Goal: Register for event/course

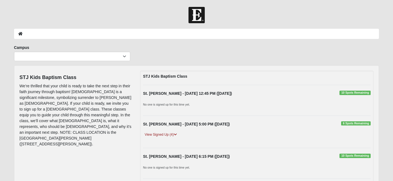
scroll to position [69, 0]
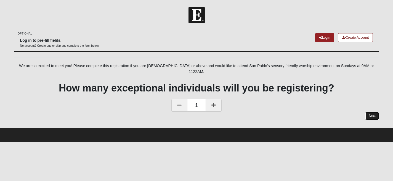
click at [370, 112] on link "Next" at bounding box center [372, 116] width 14 height 8
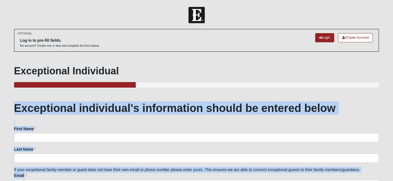
drag, startPoint x: 81, startPoint y: 125, endPoint x: 15, endPoint y: 104, distance: 69.0
copy div "Exceptional individual's information should be entered below First Name First N…"
click at [322, 37] on link "Login" at bounding box center [324, 37] width 19 height 9
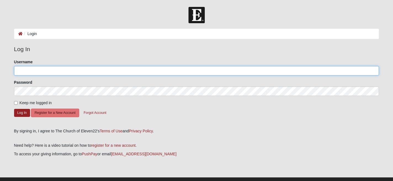
type input "krhayes4189"
type input "[PERSON_NAME][EMAIL_ADDRESS][PERSON_NAME][DOMAIN_NAME]"
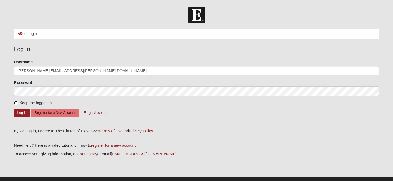
click at [15, 103] on input "Keep me logged in" at bounding box center [16, 103] width 4 height 4
checkbox input "true"
click at [25, 113] on button "Log In" at bounding box center [22, 113] width 16 height 8
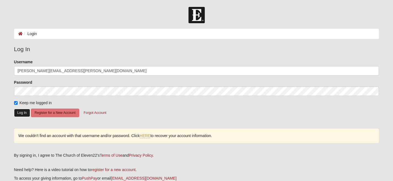
click at [24, 110] on button "Log In" at bounding box center [22, 113] width 16 height 8
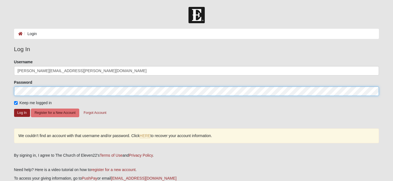
click at [1, 88] on form "Log In Login Login Error Log In Please correct the following: Username kellie.h…" at bounding box center [196, 111] width 393 height 209
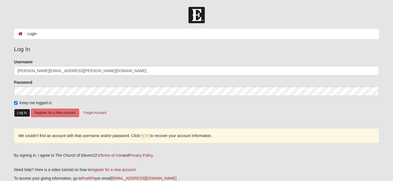
click at [19, 115] on button "Log In" at bounding box center [22, 113] width 16 height 8
click at [22, 112] on button "Log In" at bounding box center [22, 113] width 16 height 8
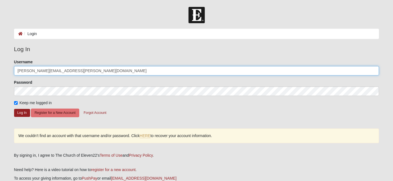
click at [62, 69] on input "[PERSON_NAME][EMAIL_ADDRESS][PERSON_NAME][DOMAIN_NAME]" at bounding box center [196, 70] width 365 height 9
click at [64, 70] on input "[PERSON_NAME][EMAIL_ADDRESS][PERSON_NAME][DOMAIN_NAME]" at bounding box center [196, 70] width 365 height 9
type input "krhayes4189"
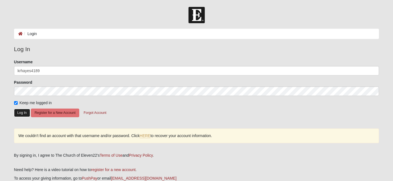
click at [24, 113] on button "Log In" at bounding box center [22, 113] width 16 height 8
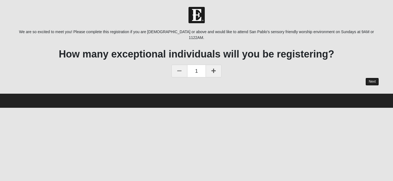
click at [372, 78] on link "Next" at bounding box center [372, 82] width 14 height 8
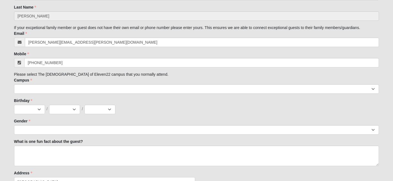
scroll to position [175, 0]
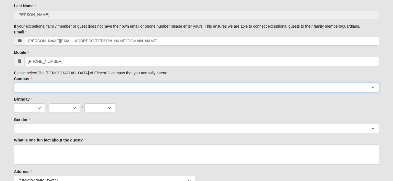
click at [56, 89] on select "Arlington Baymeadows Eleven22 Online [PERSON_NAME][GEOGRAPHIC_DATA] Jesup [GEOG…" at bounding box center [196, 87] width 365 height 9
select select "11"
click at [14, 83] on select "Arlington Baymeadows Eleven22 Online [PERSON_NAME][GEOGRAPHIC_DATA] Jesup [GEOG…" at bounding box center [196, 87] width 365 height 9
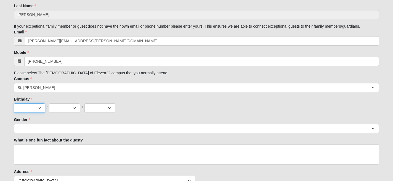
click at [40, 108] on select "Jan Feb Mar Apr May Jun [DATE] Aug Sep Oct Nov Dec" at bounding box center [29, 107] width 31 height 9
select select "4"
click at [14, 103] on select "Jan Feb Mar Apr May Jun [DATE] Aug Sep Oct Nov Dec" at bounding box center [29, 107] width 31 height 9
click at [68, 107] on select "1 2 3 4 5 6 7 8 9 10 11 12 13 14 15 16 17 18 19 20 21 22 23 24 25 26 27 28 29 3…" at bounding box center [64, 107] width 31 height 9
select select "1"
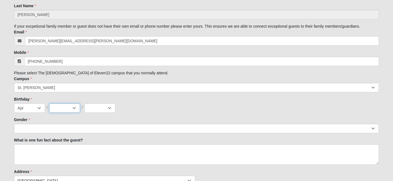
click at [49, 103] on select "1 2 3 4 5 6 7 8 9 10 11 12 13 14 15 16 17 18 19 20 21 22 23 24 25 26 27 28 29 3…" at bounding box center [64, 107] width 31 height 9
click at [93, 110] on select "2025 2024 2023 2022 2021 2020 2019 2018 2017 2016 2015 2014 2013 2012 2011 2010…" at bounding box center [99, 107] width 31 height 9
select select "1989"
click at [84, 103] on select "2025 2024 2023 2022 2021 2020 2019 2018 2017 2016 2015 2014 2013 2012 2011 2010…" at bounding box center [99, 107] width 31 height 9
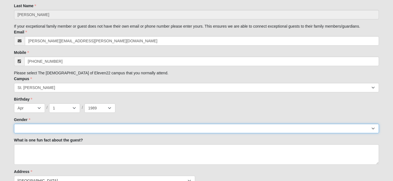
click at [54, 127] on select "[DEMOGRAPHIC_DATA] [DEMOGRAPHIC_DATA]" at bounding box center [196, 128] width 365 height 9
select select "2"
click at [14, 124] on select "[DEMOGRAPHIC_DATA] [DEMOGRAPHIC_DATA]" at bounding box center [196, 128] width 365 height 9
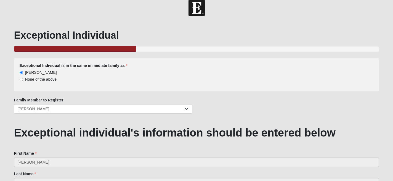
scroll to position [0, 0]
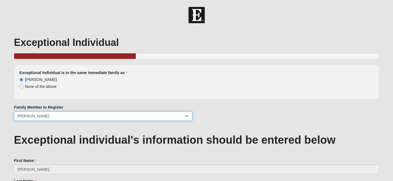
click at [55, 116] on select "[PERSON_NAME] [PERSON_NAME] [PERSON_NAME] [PERSON_NAME] [PERSON_NAME]" at bounding box center [103, 115] width 178 height 9
click at [14, 111] on select "[PERSON_NAME] [PERSON_NAME] [PERSON_NAME] [PERSON_NAME] [PERSON_NAME]" at bounding box center [103, 115] width 178 height 9
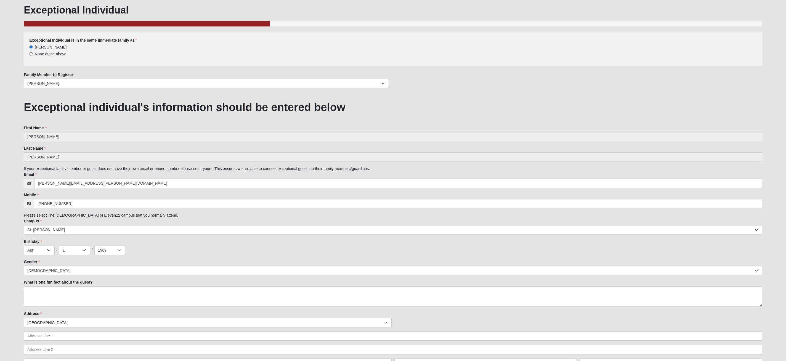
scroll to position [30, 0]
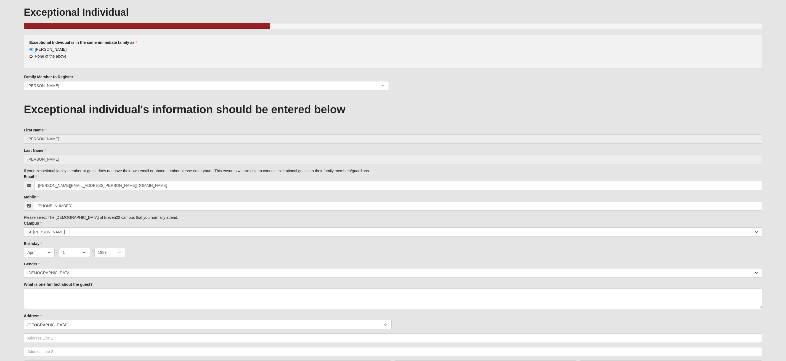
click at [31, 56] on input "None of the above" at bounding box center [31, 57] width 4 height 4
radio input "true"
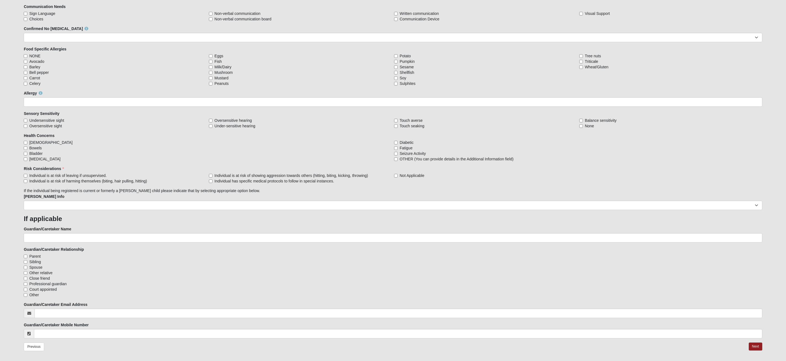
scroll to position [439, 0]
click at [393, 40] on select "No Yes" at bounding box center [393, 38] width 738 height 9
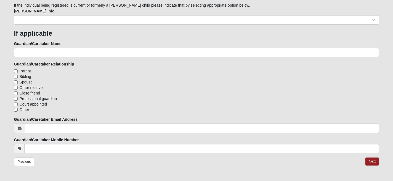
scroll to position [646, 0]
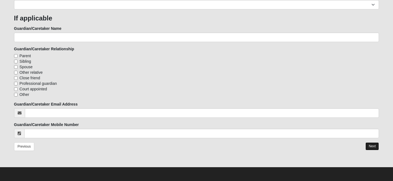
click at [373, 144] on link "Next" at bounding box center [372, 146] width 14 height 8
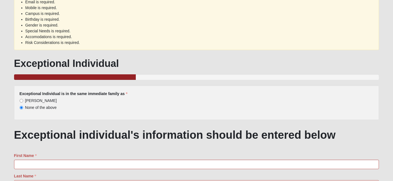
scroll to position [84, 0]
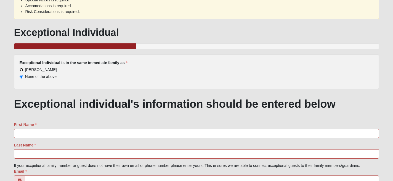
click at [21, 68] on input "[PERSON_NAME]" at bounding box center [22, 70] width 4 height 4
radio input "true"
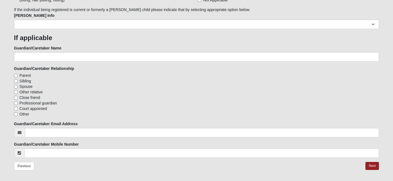
scroll to position [672, 0]
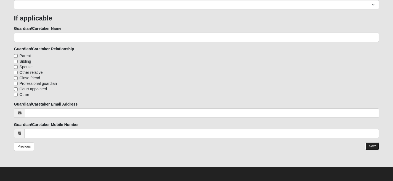
click at [371, 147] on link "Next" at bounding box center [372, 146] width 14 height 8
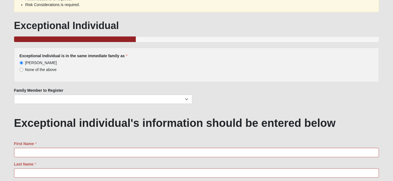
scroll to position [90, 0]
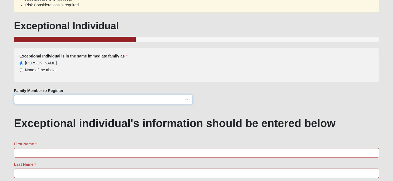
click at [26, 99] on select "[PERSON_NAME] [PERSON_NAME] [PERSON_NAME] [PERSON_NAME] [PERSON_NAME]" at bounding box center [103, 99] width 178 height 9
select select "19892"
click at [14, 95] on select "[PERSON_NAME] [PERSON_NAME] [PERSON_NAME] [PERSON_NAME] [PERSON_NAME]" at bounding box center [103, 99] width 178 height 9
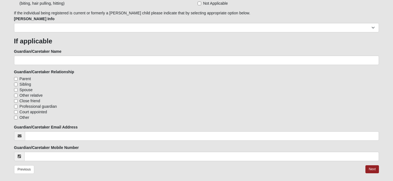
scroll to position [672, 0]
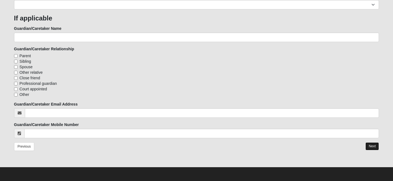
click at [373, 145] on link "Next" at bounding box center [372, 146] width 14 height 8
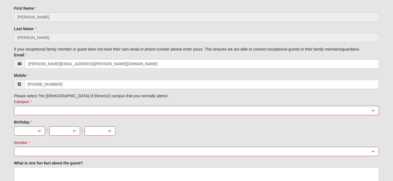
scroll to position [211, 0]
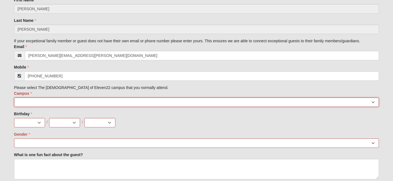
click at [28, 101] on select "Arlington Baymeadows Eleven22 Online [PERSON_NAME][GEOGRAPHIC_DATA] Jesup [GEOG…" at bounding box center [196, 101] width 365 height 9
select select "11"
click at [14, 97] on select "Arlington Baymeadows Eleven22 Online [PERSON_NAME][GEOGRAPHIC_DATA] Jesup [GEOG…" at bounding box center [196, 101] width 365 height 9
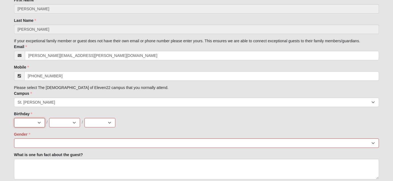
click at [30, 121] on select "Jan Feb Mar Apr May Jun [DATE] Aug Sep Oct Nov Dec" at bounding box center [29, 122] width 31 height 9
select select "4"
click at [14, 118] on select "Jan Feb Mar Apr May Jun [DATE] Aug Sep Oct Nov Dec" at bounding box center [29, 122] width 31 height 9
click at [68, 121] on select "1 2 3 4 5 6 7 8 9 10 11 12 13 14 15 16 17 18 19 20 21 22 23 24 25 26 27 28 29 3…" at bounding box center [64, 122] width 31 height 9
select select "1"
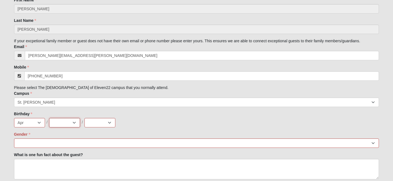
click at [49, 118] on select "1 2 3 4 5 6 7 8 9 10 11 12 13 14 15 16 17 18 19 20 21 22 23 24 25 26 27 28 29 3…" at bounding box center [64, 122] width 31 height 9
click at [94, 122] on select "2025 2024 2023 2022 2021 2020 2019 2018 2017 2016 2015 2014 2013 2012 2011 2010…" at bounding box center [99, 122] width 31 height 9
select select "1989"
click at [84, 118] on select "2025 2024 2023 2022 2021 2020 2019 2018 2017 2016 2015 2014 2013 2012 2011 2010…" at bounding box center [99, 122] width 31 height 9
click at [39, 142] on select "[DEMOGRAPHIC_DATA] [DEMOGRAPHIC_DATA]" at bounding box center [196, 142] width 365 height 9
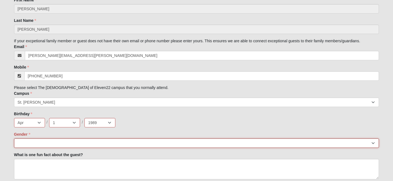
select select "2"
click at [14, 138] on select "[DEMOGRAPHIC_DATA] [DEMOGRAPHIC_DATA]" at bounding box center [196, 142] width 365 height 9
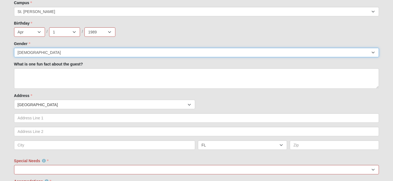
scroll to position [303, 0]
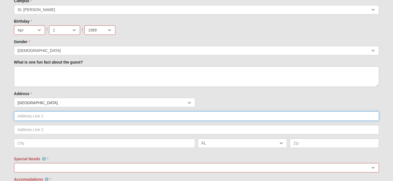
click at [80, 116] on input "text" at bounding box center [196, 115] width 365 height 9
type input "[STREET_ADDRESS]"
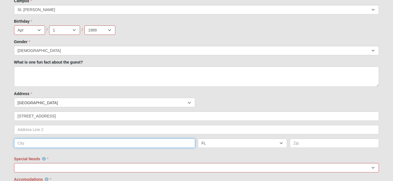
click at [39, 144] on input "text" at bounding box center [104, 142] width 181 height 9
type input "St [PERSON_NAME]"
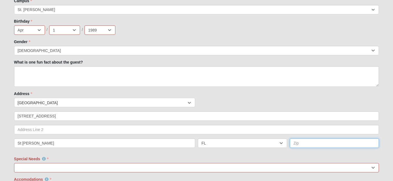
click at [296, 142] on input "text" at bounding box center [334, 142] width 89 height 9
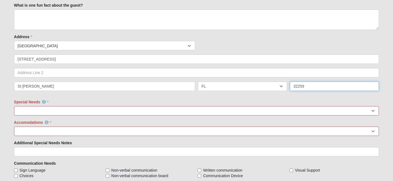
scroll to position [361, 0]
type input "32259"
click at [53, 108] on select "No Yes. I need a self-contained environment. Yes. I do NOT need a self-containe…" at bounding box center [196, 110] width 365 height 9
select select "2875"
click at [14, 106] on select "No Yes. I need a self-contained environment. Yes. I do NOT need a self-containe…" at bounding box center [196, 110] width 365 height 9
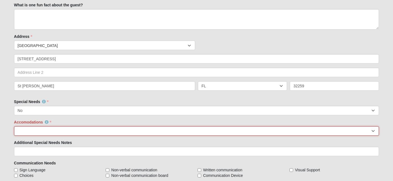
click at [49, 129] on select "None Needed Self Contained Special Needs Needs a Buddy Needs an ASL Interpreter…" at bounding box center [196, 130] width 365 height 9
click at [14, 126] on select "None Needed Self Contained Special Needs Needs a Buddy Needs an ASL Interpreter…" at bounding box center [196, 130] width 365 height 9
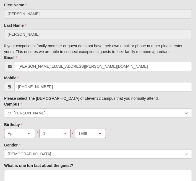
scroll to position [234, 0]
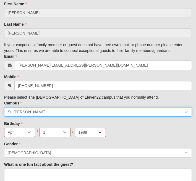
click at [186, 111] on select "Arlington Baymeadows Eleven22 Online [PERSON_NAME][GEOGRAPHIC_DATA] Jesup [GEOG…" at bounding box center [97, 111] width 187 height 9
click at [185, 113] on select "Arlington Baymeadows Eleven22 Online [PERSON_NAME][GEOGRAPHIC_DATA] Jesup [GEOG…" at bounding box center [97, 111] width 187 height 9
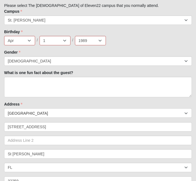
scroll to position [326, 0]
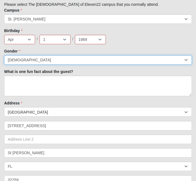
click at [160, 59] on select "[DEMOGRAPHIC_DATA] [DEMOGRAPHIC_DATA]" at bounding box center [97, 59] width 187 height 9
click at [4, 55] on select "[DEMOGRAPHIC_DATA] [DEMOGRAPHIC_DATA]" at bounding box center [97, 59] width 187 height 9
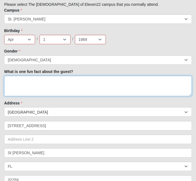
click at [143, 84] on textarea "What is one fun fact about the guest?" at bounding box center [97, 86] width 187 height 20
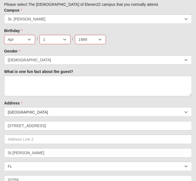
click at [187, 112] on div "Please correct the following: Campus is required. Birthday is required. Gender …" at bounding box center [98, 178] width 196 height 950
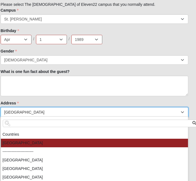
click at [186, 111] on div "Countries [GEOGRAPHIC_DATA] ------------------------ [GEOGRAPHIC_DATA] [GEOGRAP…" at bounding box center [94, 111] width 190 height 9
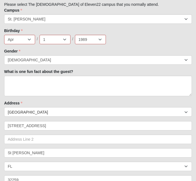
scroll to position [326, 6]
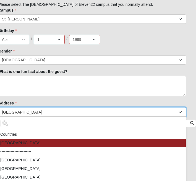
click at [186, 111] on div "Countries [GEOGRAPHIC_DATA] ------------------------ [GEOGRAPHIC_DATA] [GEOGRAP…" at bounding box center [92, 111] width 190 height 9
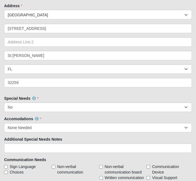
scroll to position [422, 0]
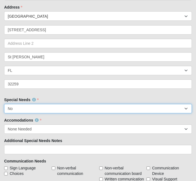
click at [183, 108] on select "No Yes. I need a self-contained environment. Yes. I do NOT need a self-containe…" at bounding box center [97, 108] width 187 height 9
click at [157, 108] on select "No Yes. I need a self-contained environment. Yes. I do NOT need a self-containe…" at bounding box center [97, 108] width 187 height 9
click at [109, 108] on select "No Yes. I need a self-contained environment. Yes. I do NOT need a self-containe…" at bounding box center [97, 108] width 187 height 9
click at [166, 109] on select "No Yes. I need a self-contained environment. Yes. I do NOT need a self-containe…" at bounding box center [97, 108] width 187 height 9
click at [4, 104] on select "No Yes. I need a self-contained environment. Yes. I do NOT need a self-containe…" at bounding box center [97, 108] width 187 height 9
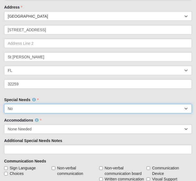
click at [186, 109] on select "No Yes. I need a self-contained environment. Yes. I do NOT need a self-containe…" at bounding box center [97, 108] width 187 height 9
click at [4, 104] on select "No Yes. I need a self-contained environment. Yes. I do NOT need a self-containe…" at bounding box center [97, 108] width 187 height 9
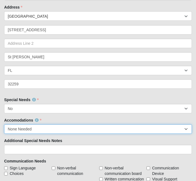
click at [89, 128] on select "None Needed Self Contained Special Needs Needs a Buddy Needs an ASL Interpreter…" at bounding box center [97, 128] width 187 height 9
click at [151, 131] on select "None Needed Self Contained Special Needs Needs a Buddy Needs an ASL Interpreter…" at bounding box center [97, 128] width 187 height 9
click at [4, 124] on select "None Needed Self Contained Special Needs Needs a Buddy Needs an ASL Interpreter…" at bounding box center [97, 128] width 187 height 9
click at [156, 130] on select "None Needed Self Contained Special Needs Needs a Buddy Needs an ASL Interpreter…" at bounding box center [97, 128] width 187 height 9
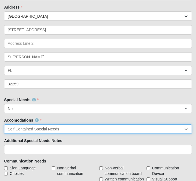
click at [158, 130] on select "None Needed Self Contained Special Needs Needs a Buddy Needs an ASL Interpreter…" at bounding box center [97, 128] width 187 height 9
click at [4, 124] on select "None Needed Self Contained Special Needs Needs a Buddy Needs an ASL Interpreter…" at bounding box center [97, 128] width 187 height 9
click at [173, 129] on select "None Needed Self Contained Special Needs Needs a Buddy Needs an ASL Interpreter…" at bounding box center [97, 128] width 187 height 9
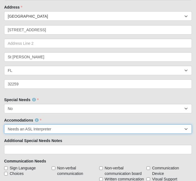
select select "Needs Behavior Support"
click at [4, 124] on select "None Needed Self Contained Special Needs Needs a Buddy Needs an ASL Interpreter…" at bounding box center [97, 128] width 187 height 9
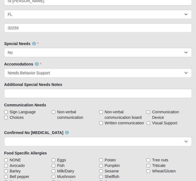
scroll to position [479, 0]
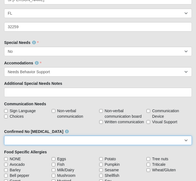
click at [182, 140] on select "No Yes" at bounding box center [97, 139] width 187 height 9
click at [4, 135] on select "No Yes" at bounding box center [97, 139] width 187 height 9
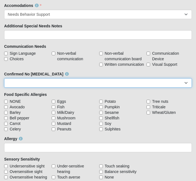
scroll to position [540, 0]
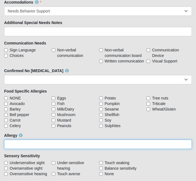
click at [92, 146] on input "Allergy" at bounding box center [97, 143] width 187 height 9
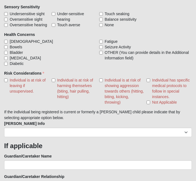
scroll to position [694, 0]
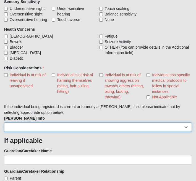
click at [137, 128] on select "Current [PERSON_NAME] Child Current [PERSON_NAME] Parent Former [PERSON_NAME] C…" at bounding box center [97, 126] width 187 height 9
click at [4, 122] on select "Current [PERSON_NAME] Child Current [PERSON_NAME] Parent Former [PERSON_NAME] C…" at bounding box center [97, 126] width 187 height 9
click at [187, 127] on select "Current [PERSON_NAME] Child Current [PERSON_NAME] Parent Former [PERSON_NAME] C…" at bounding box center [97, 126] width 187 height 9
select select "2887"
click at [4, 122] on select "Current [PERSON_NAME] Child Current [PERSON_NAME] Parent Former [PERSON_NAME] C…" at bounding box center [97, 126] width 187 height 9
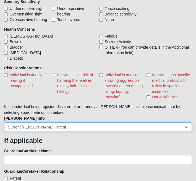
click at [173, 128] on select "Current [PERSON_NAME] Child Current [PERSON_NAME] Parent Former [PERSON_NAME] C…" at bounding box center [97, 126] width 187 height 9
select select
click at [4, 122] on select "Current [PERSON_NAME] Child Current [PERSON_NAME] Parent Former [PERSON_NAME] C…" at bounding box center [97, 126] width 187 height 9
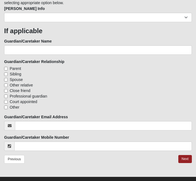
scroll to position [813, 0]
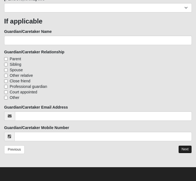
click at [184, 150] on link "Next" at bounding box center [185, 149] width 14 height 8
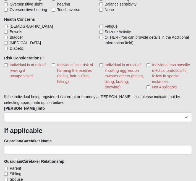
scroll to position [674, 0]
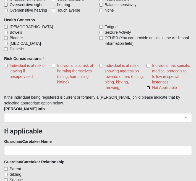
click at [147, 87] on input "Not Applicable" at bounding box center [148, 88] width 4 height 4
checkbox input "true"
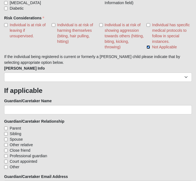
scroll to position [784, 0]
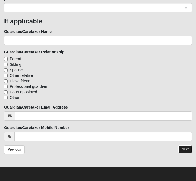
click at [186, 148] on link "Next" at bounding box center [185, 149] width 14 height 8
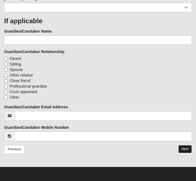
scroll to position [762, 0]
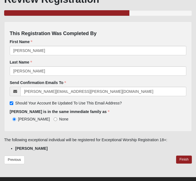
scroll to position [43, 0]
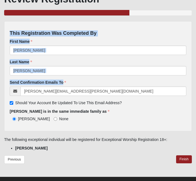
drag, startPoint x: 70, startPoint y: 82, endPoint x: 10, endPoint y: 29, distance: 79.7
click at [10, 29] on div "This Registration Was Completed By First Name [PERSON_NAME] First Name is requi…" at bounding box center [97, 76] width 187 height 110
copy div "This Registration Was Completed By First Name First Name is required. Last Name…"
click at [54, 118] on input "None" at bounding box center [56, 119] width 4 height 4
radio input "true"
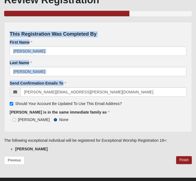
scroll to position [41, 0]
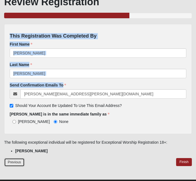
click at [12, 160] on link "Previous" at bounding box center [14, 162] width 20 height 9
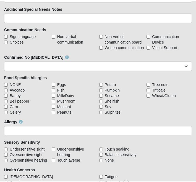
scroll to position [501, 0]
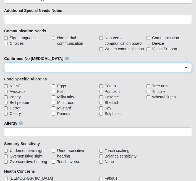
click at [62, 68] on select "No Yes" at bounding box center [97, 67] width 187 height 9
click at [4, 63] on select "No Yes" at bounding box center [97, 67] width 187 height 9
